Goal: Task Accomplishment & Management: Manage account settings

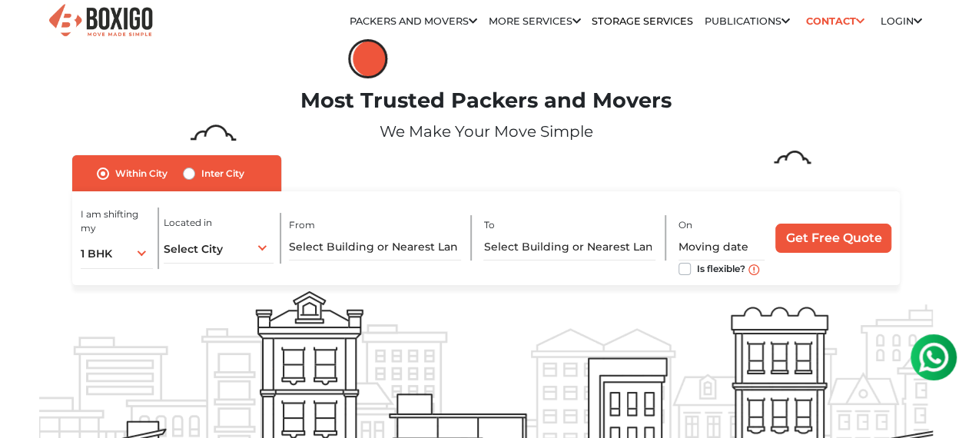
click at [0, 0] on link "Customer" at bounding box center [0, 0] width 0 height 0
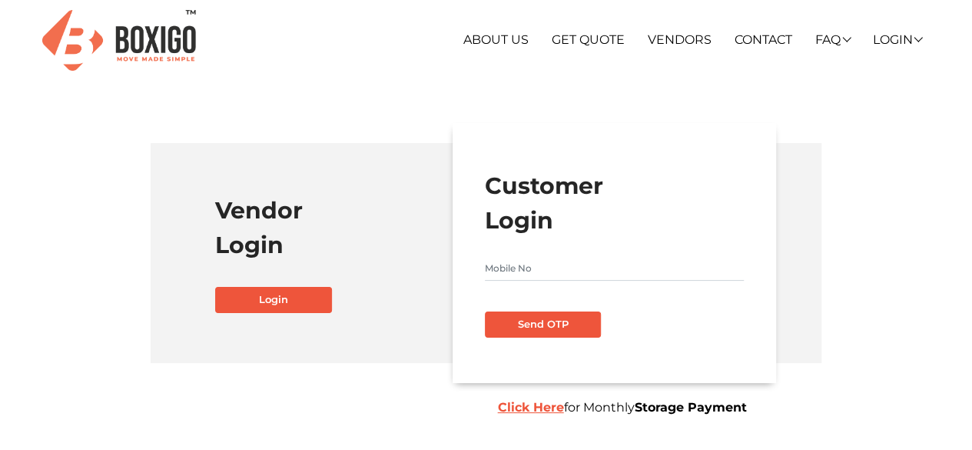
click at [556, 270] on input "text" at bounding box center [614, 268] width 259 height 25
type input "9019291641"
click at [537, 320] on button "Send OTP" at bounding box center [543, 324] width 117 height 26
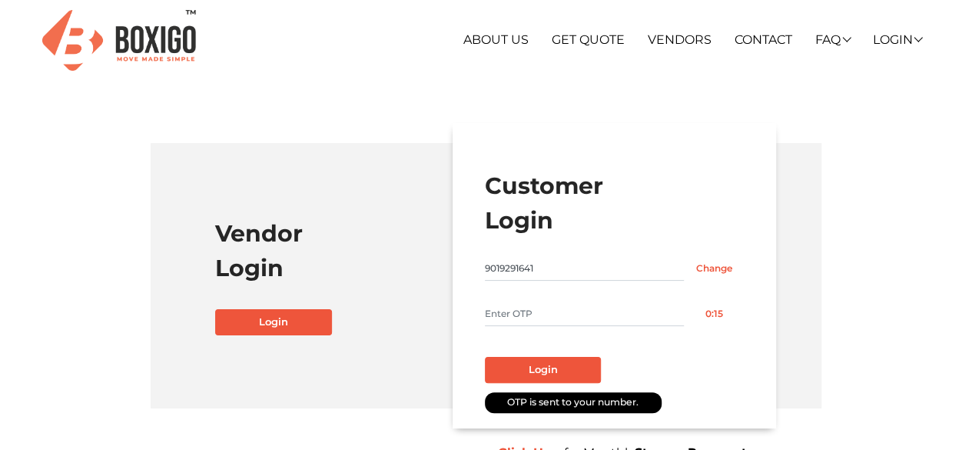
click at [537, 320] on input "text" at bounding box center [585, 313] width 200 height 25
type input "1111"
click at [539, 367] on button "Login" at bounding box center [543, 370] width 117 height 26
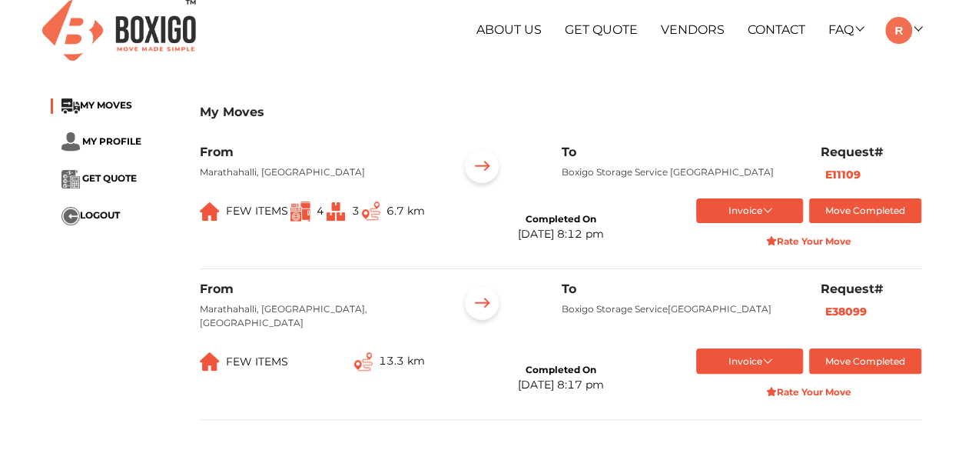
scroll to position [9, 0]
click at [914, 32] on link at bounding box center [903, 30] width 36 height 15
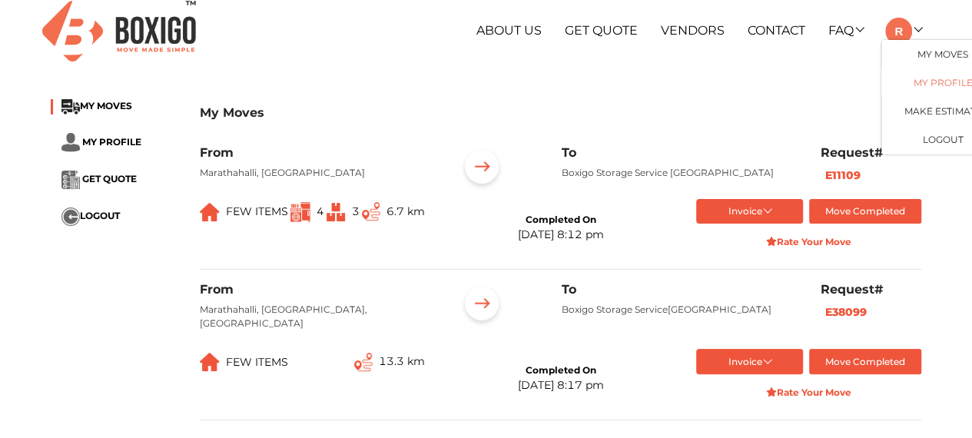
click at [943, 82] on link "My Profile" at bounding box center [942, 82] width 123 height 28
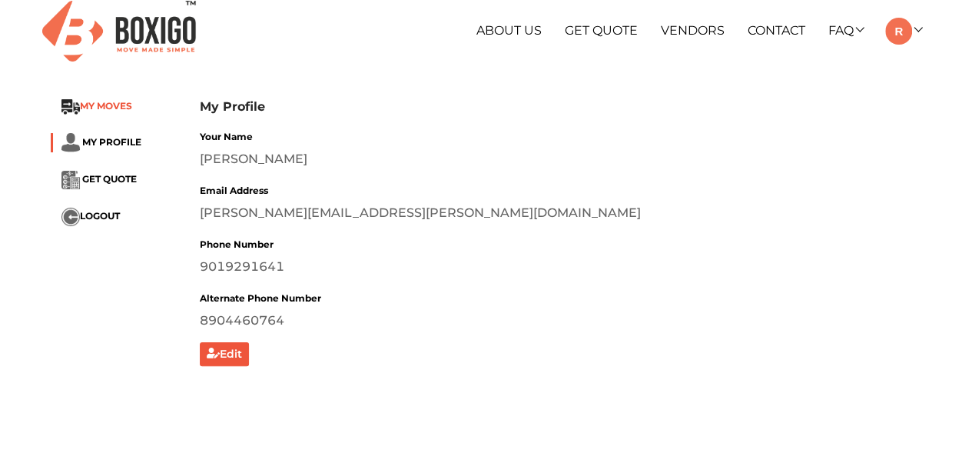
click at [95, 105] on span "MY MOVES" at bounding box center [106, 107] width 52 height 12
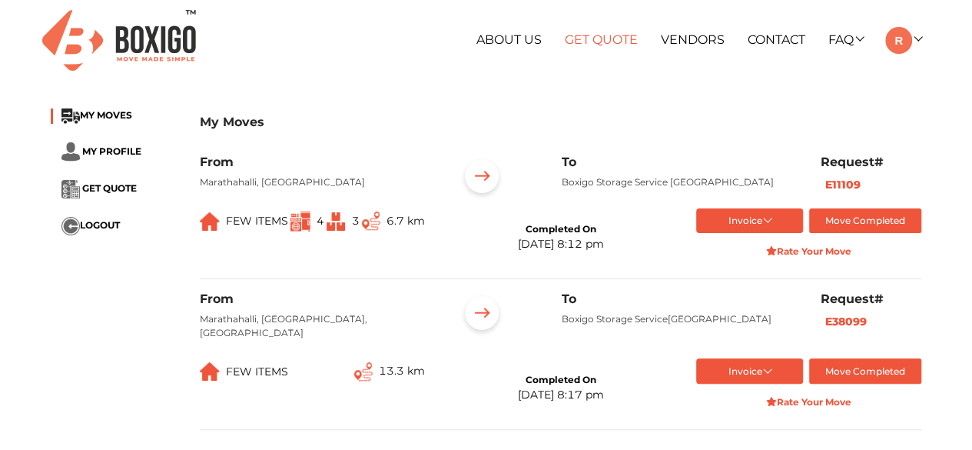
click at [599, 37] on link "Get Quote" at bounding box center [601, 39] width 73 height 15
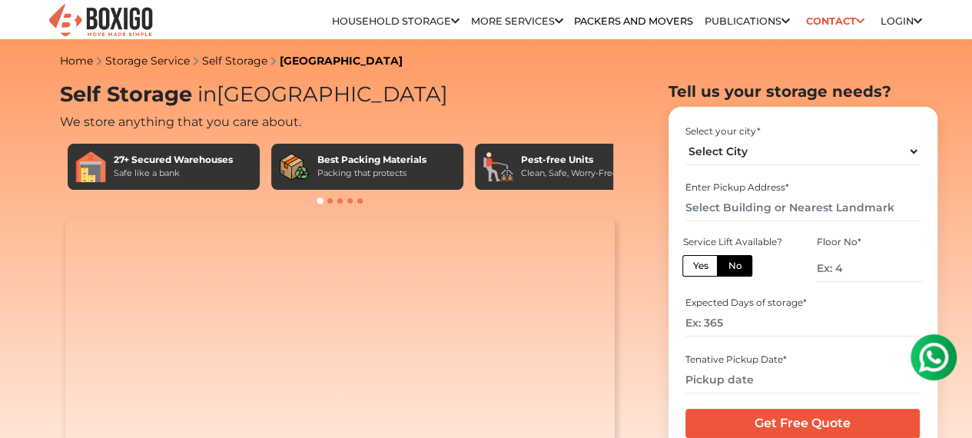
click at [0, 0] on link "Customer" at bounding box center [0, 0] width 0 height 0
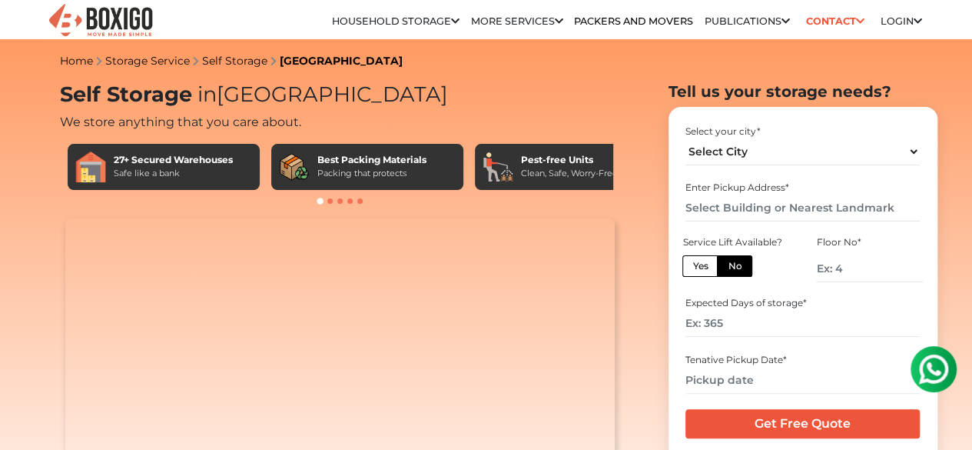
scroll to position [477, 0]
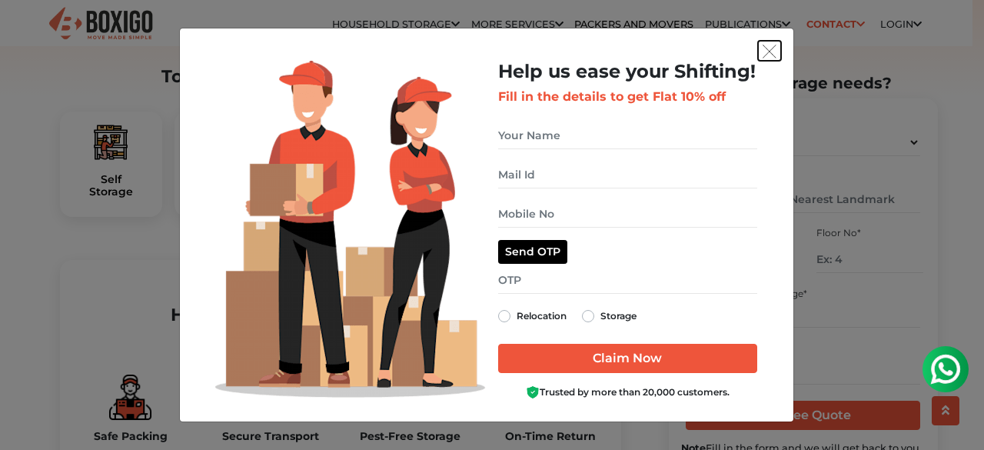
click at [768, 48] on img "get free quote dialog" at bounding box center [769, 52] width 14 height 14
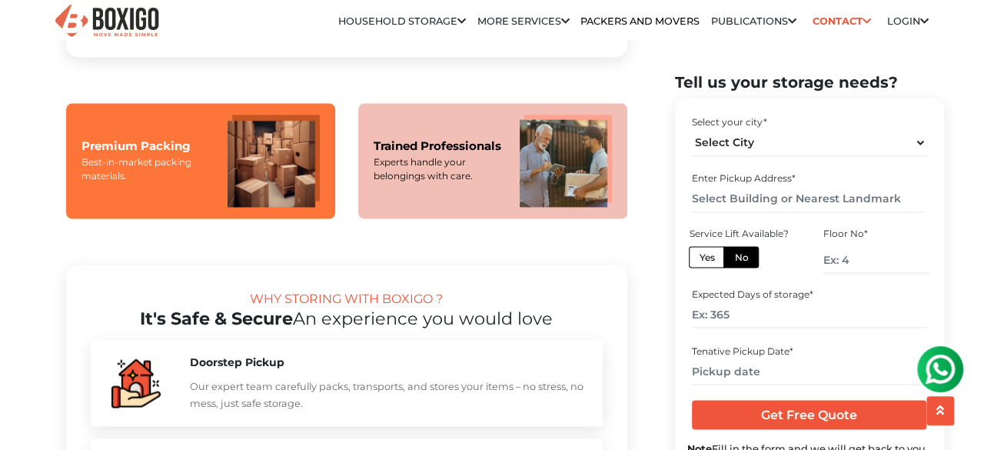
scroll to position [1258, 0]
